Goal: Transaction & Acquisition: Purchase product/service

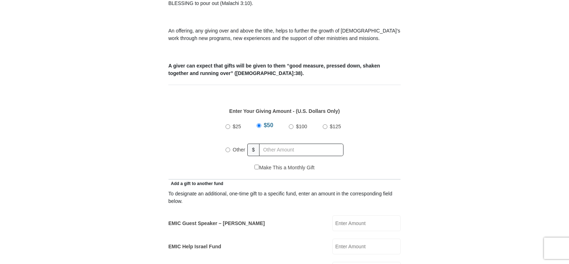
scroll to position [286, 0]
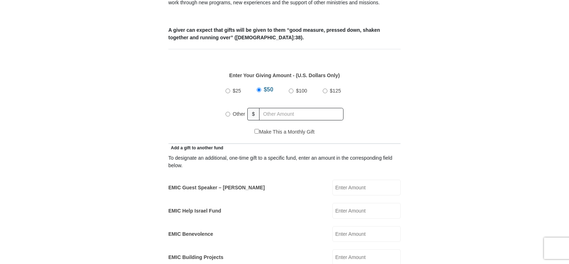
click at [227, 112] on input "Other" at bounding box center [228, 114] width 5 height 5
radio input "true"
type input "250"
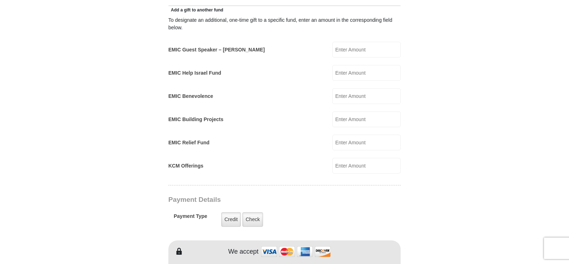
scroll to position [429, 0]
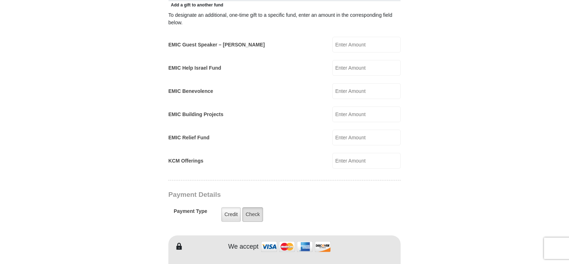
click at [252, 207] on label "Check" at bounding box center [252, 214] width 21 height 15
click at [0, 0] on input "Check" at bounding box center [0, 0] width 0 height 0
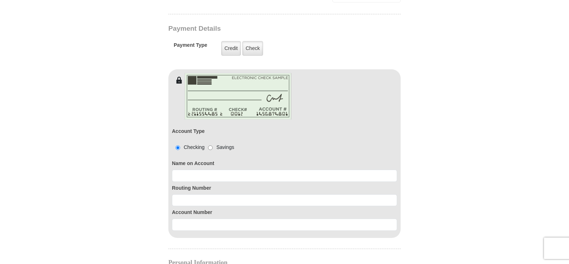
scroll to position [608, 0]
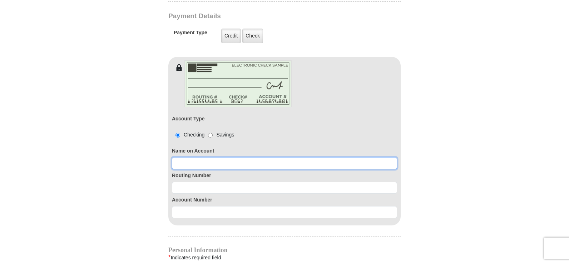
click at [229, 157] on input at bounding box center [284, 163] width 225 height 12
type input "Thomas Husband"
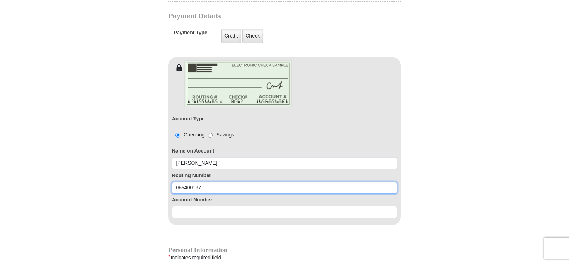
type input "065400137"
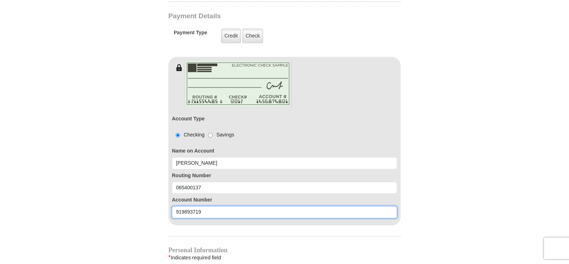
type input "919893719"
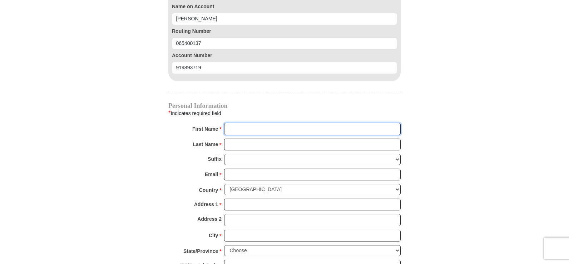
scroll to position [755, 0]
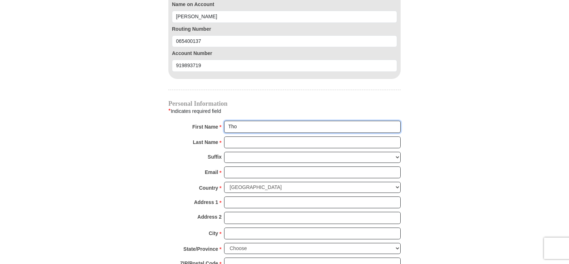
type input "Thomas"
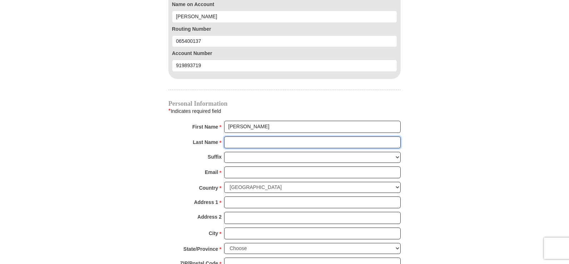
type input "Husband"
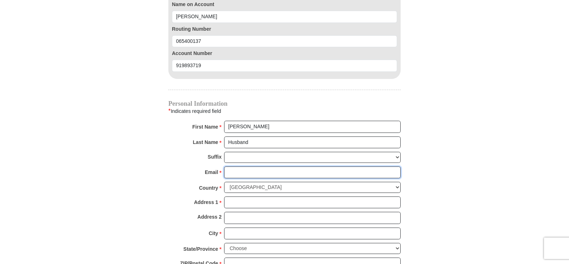
type input "husbanhome@gmail.com"
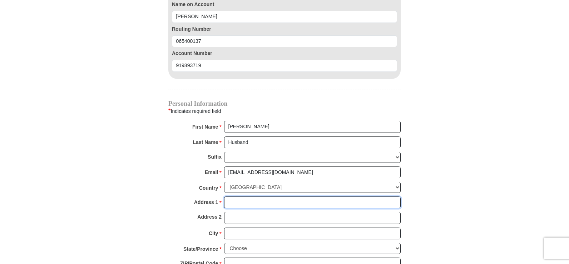
type input "112 Woodrich Lane"
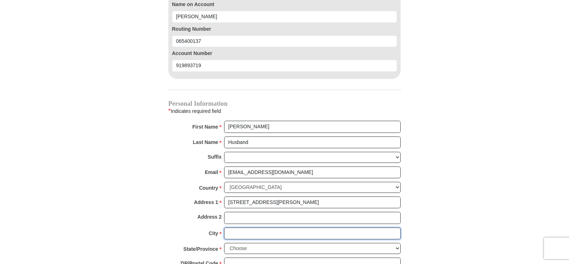
type input "LAFAYETTE"
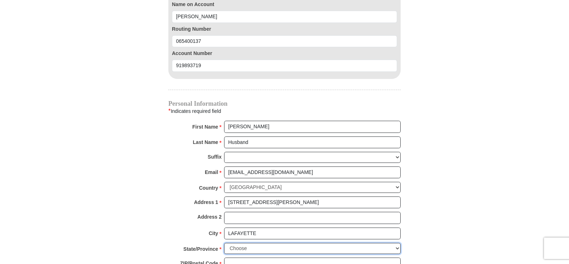
select select "LA"
type input "70507"
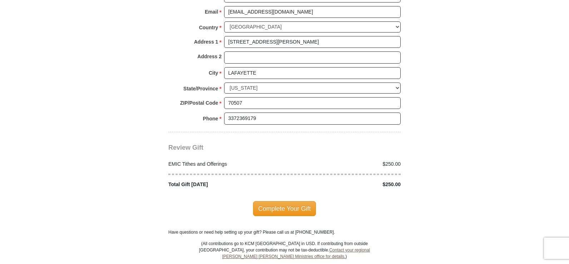
scroll to position [933, 0]
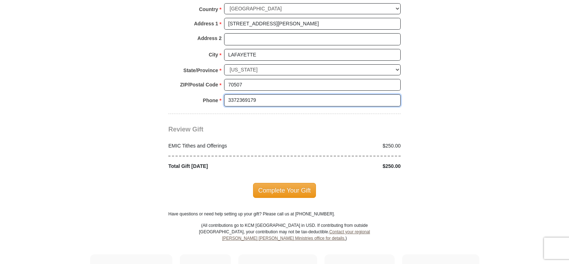
click at [262, 94] on input "3372369179" at bounding box center [312, 100] width 177 height 12
type input "3372772034"
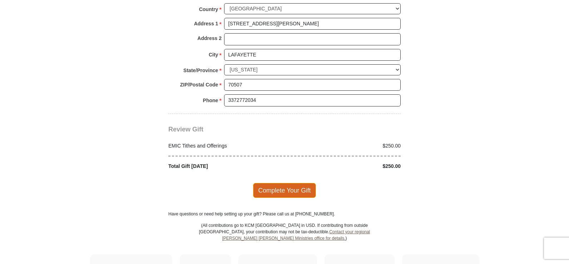
click at [288, 183] on span "Complete Your Gift" at bounding box center [284, 190] width 63 height 15
